Goal: Information Seeking & Learning: Learn about a topic

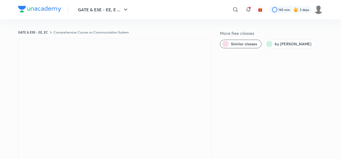
scroll to position [355, 0]
